Goal: Use online tool/utility

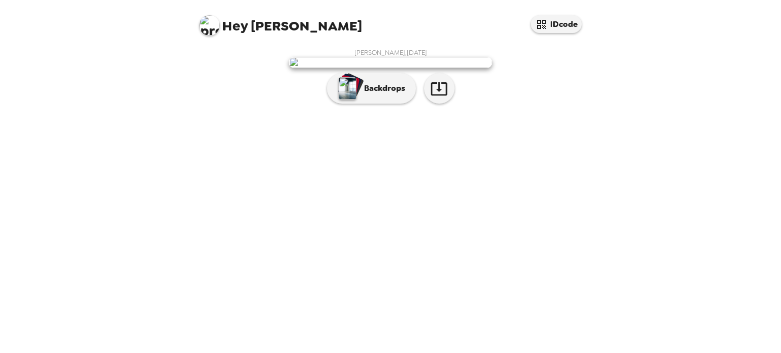
scroll to position [14, 0]
click at [384, 95] on p "Backdrops" at bounding box center [382, 88] width 46 height 12
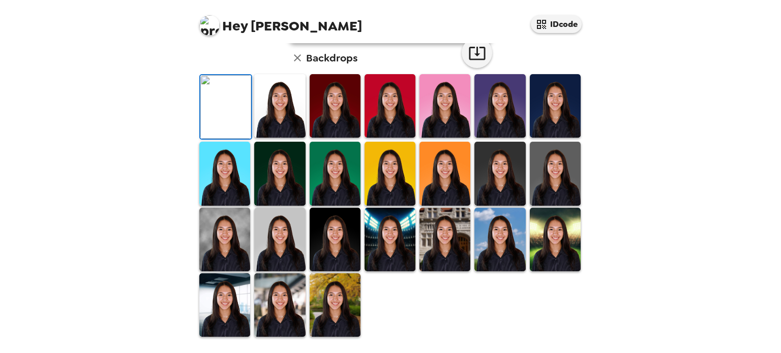
scroll to position [233, 0]
click at [261, 271] on img at bounding box center [279, 240] width 51 height 64
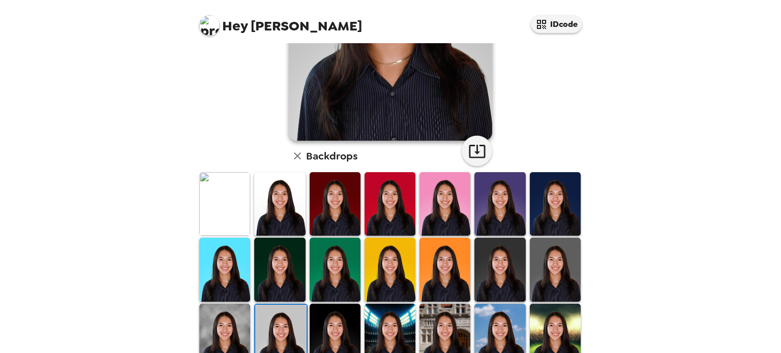
scroll to position [170, 0]
click at [561, 199] on img at bounding box center [555, 205] width 51 height 64
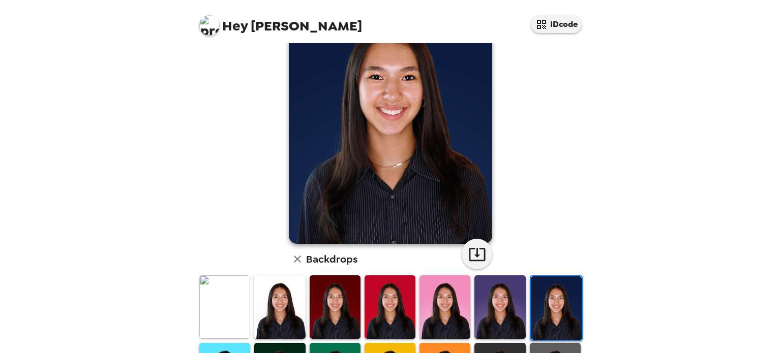
scroll to position [89, 0]
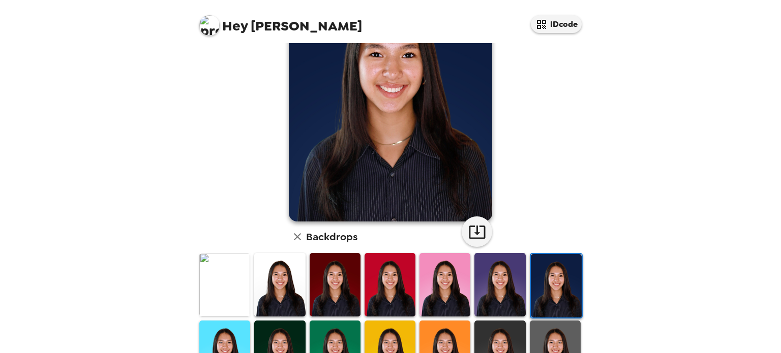
click at [260, 289] on img at bounding box center [279, 285] width 51 height 64
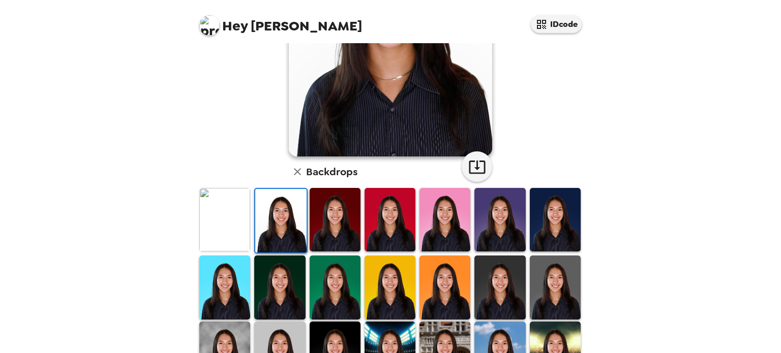
scroll to position [155, 0]
click at [271, 333] on img at bounding box center [279, 354] width 51 height 64
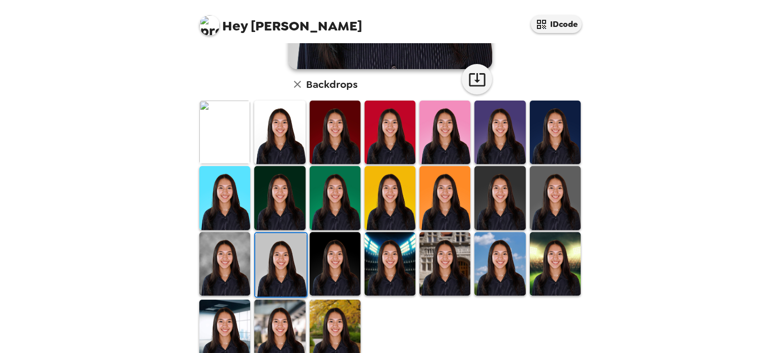
scroll to position [242, 0]
click at [497, 274] on img at bounding box center [499, 264] width 51 height 64
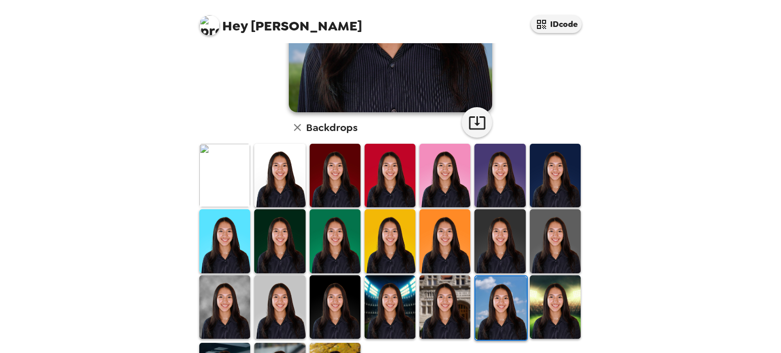
scroll to position [251, 0]
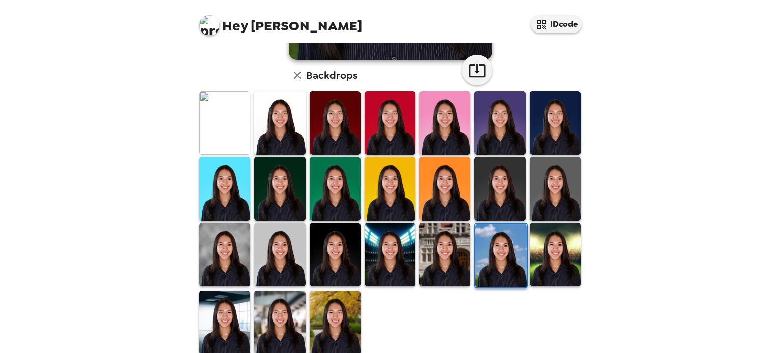
click at [551, 257] on img at bounding box center [555, 255] width 51 height 64
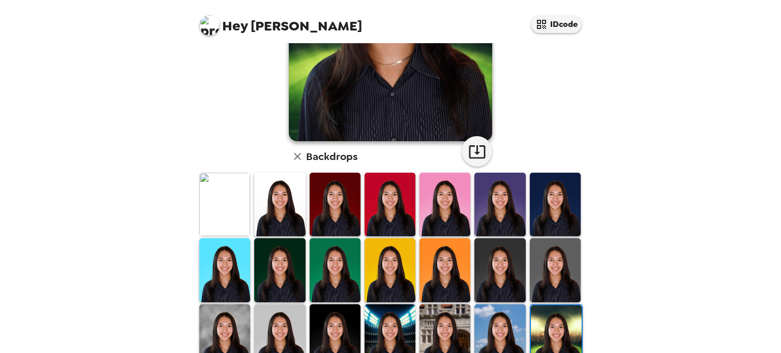
scroll to position [262, 0]
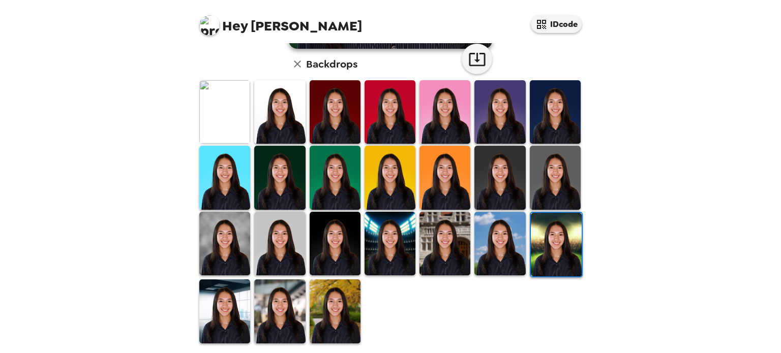
click at [285, 316] on img at bounding box center [279, 312] width 51 height 64
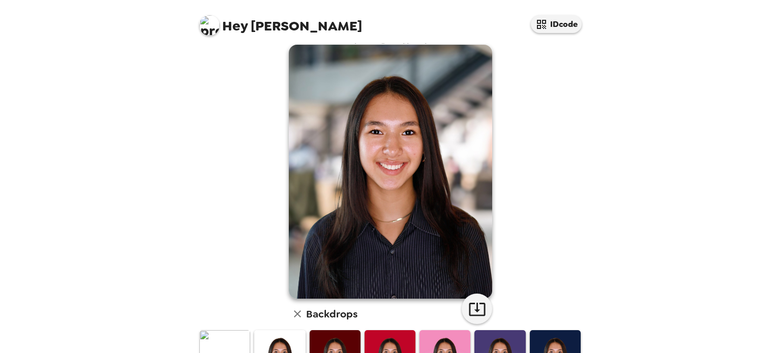
scroll to position [0, 0]
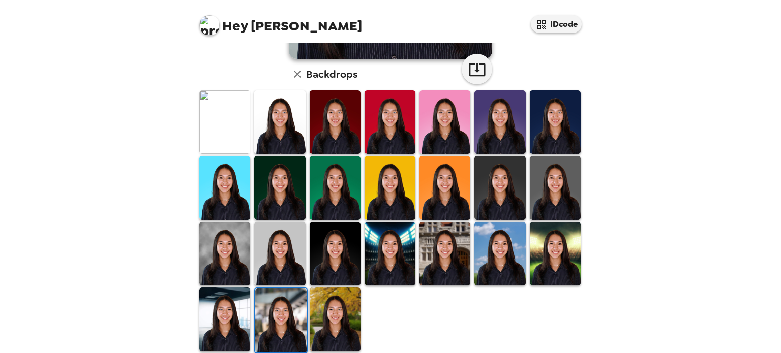
click at [289, 260] on img at bounding box center [279, 254] width 51 height 64
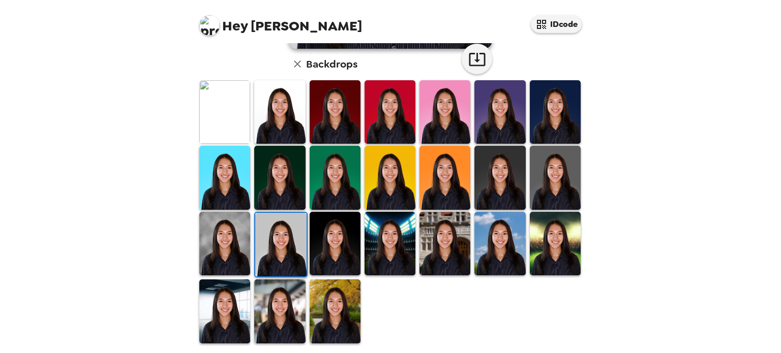
click at [281, 297] on img at bounding box center [279, 312] width 51 height 64
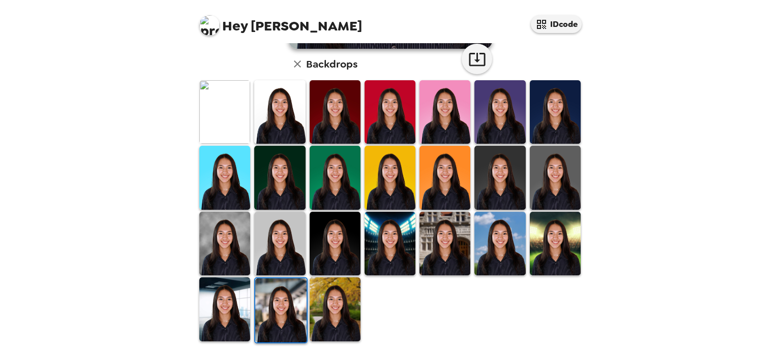
click at [240, 305] on img at bounding box center [224, 310] width 51 height 64
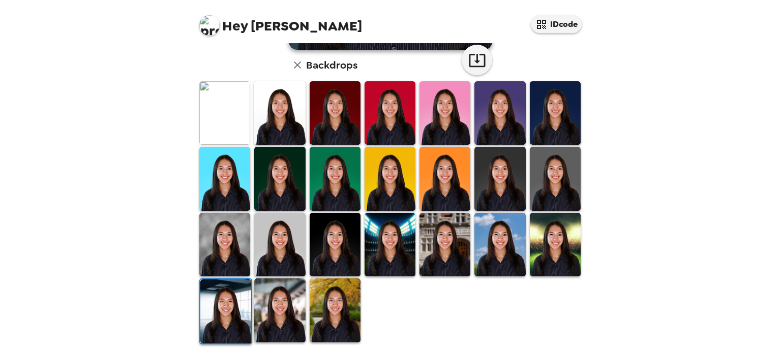
click at [284, 327] on img at bounding box center [279, 311] width 51 height 64
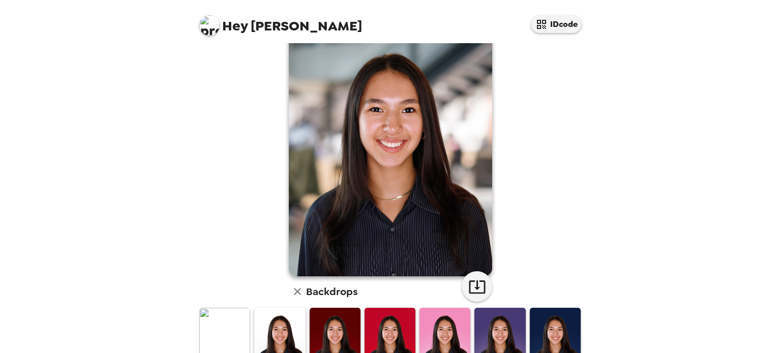
scroll to position [34, 0]
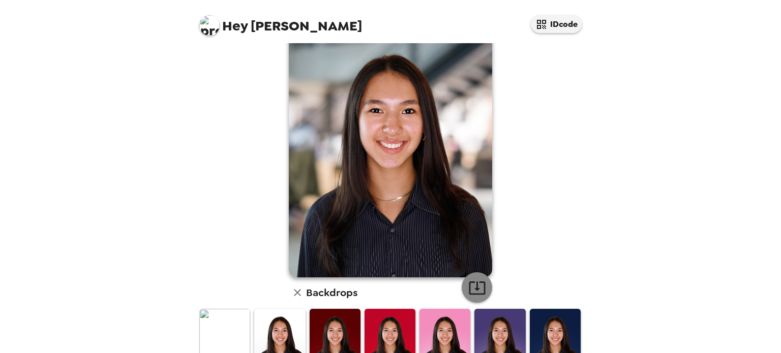
click at [473, 286] on icon "button" at bounding box center [477, 288] width 16 height 13
